Goal: Information Seeking & Learning: Understand process/instructions

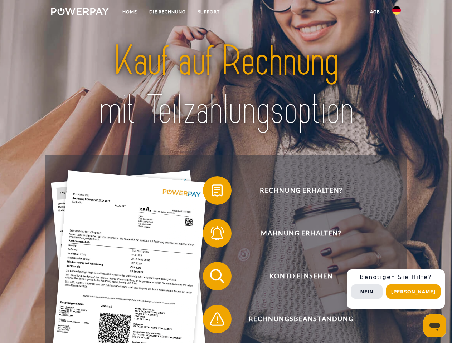
click at [80, 13] on img at bounding box center [80, 11] width 58 height 7
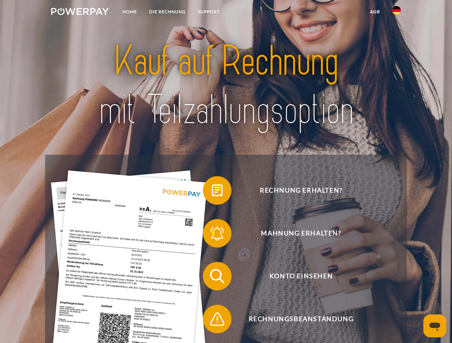
click at [396, 13] on img at bounding box center [396, 10] width 9 height 9
click at [374, 12] on link "agb" at bounding box center [375, 11] width 22 height 13
click at [212, 192] on span at bounding box center [206, 191] width 36 height 36
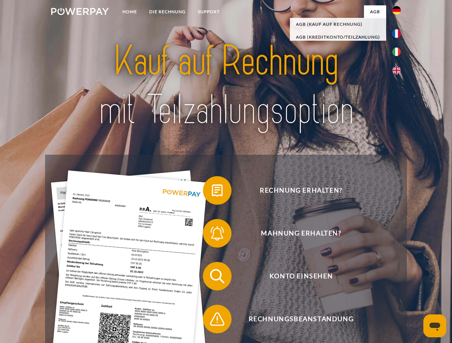
click at [212, 235] on span at bounding box center [206, 234] width 36 height 36
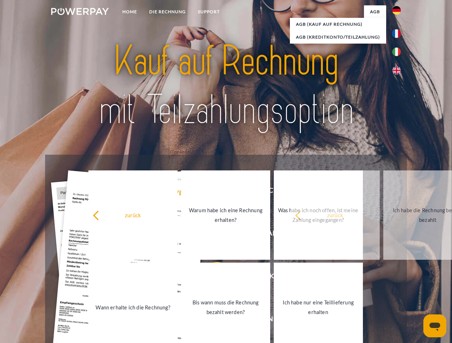
click at [212, 278] on link "Bis wann muss die Rechnung bezahlt werden?" at bounding box center [225, 307] width 89 height 89
click at [274, 321] on link "Ich habe nur eine Teillieferung erhalten" at bounding box center [318, 307] width 89 height 89
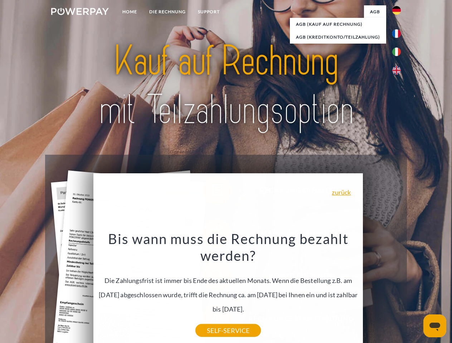
click at [398, 289] on div "Rechnung erhalten? Mahnung erhalten? Konto einsehen" at bounding box center [225, 298] width 361 height 286
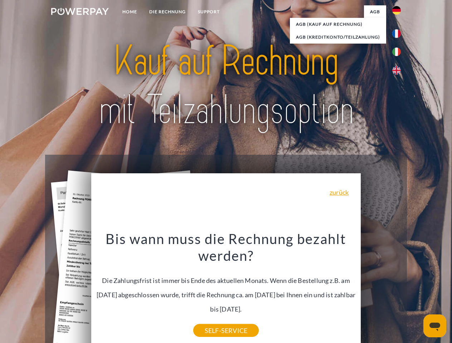
click at [380, 291] on span "Konto einsehen" at bounding box center [300, 276] width 175 height 29
click at [416, 292] on header "Home DIE RECHNUNG SUPPORT" at bounding box center [226, 247] width 452 height 494
